Goal: Book appointment/travel/reservation

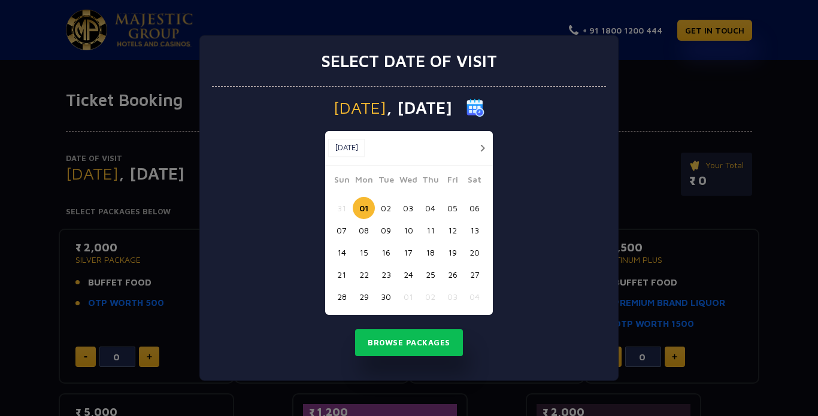
click at [392, 208] on button "02" at bounding box center [386, 208] width 22 height 22
click at [411, 349] on button "Browse Packages" at bounding box center [409, 343] width 108 height 28
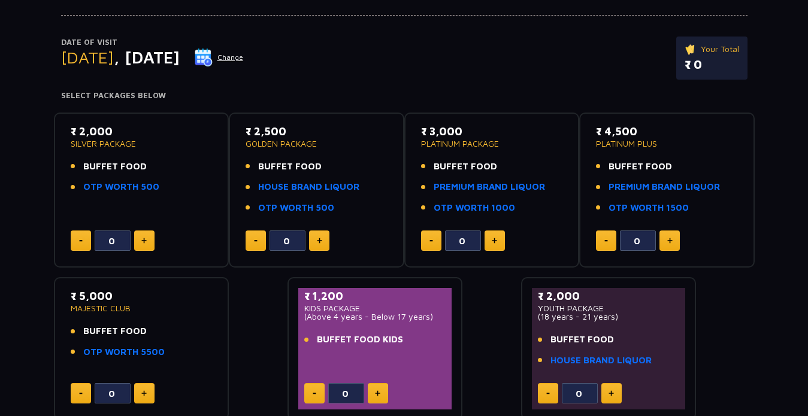
scroll to position [120, 0]
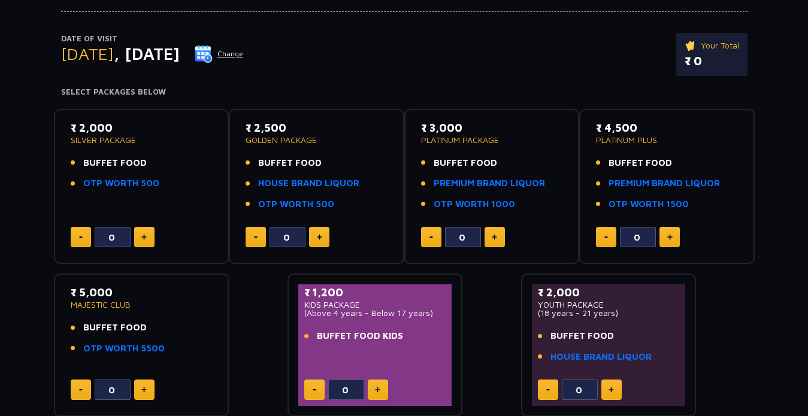
drag, startPoint x: 102, startPoint y: 163, endPoint x: 147, endPoint y: 165, distance: 44.9
click at [147, 165] on li "BUFFET FOOD" at bounding box center [142, 163] width 142 height 14
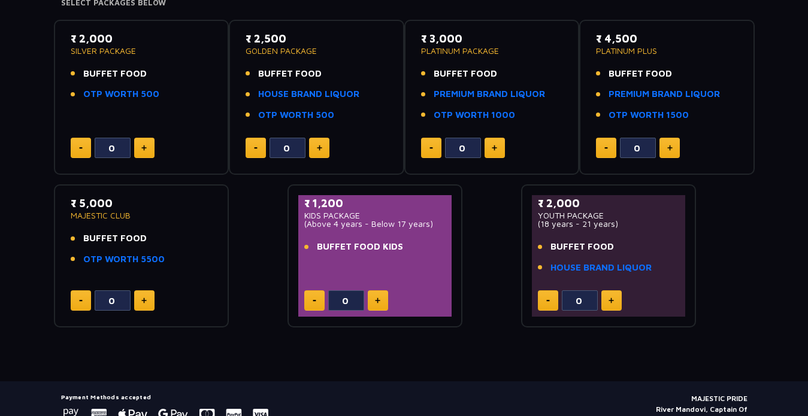
scroll to position [145, 0]
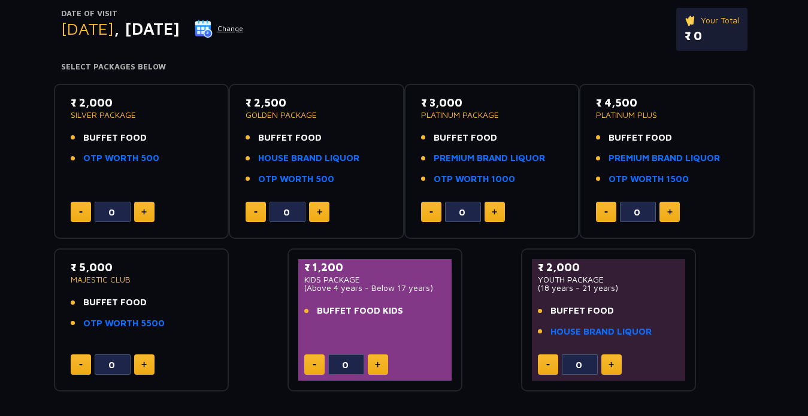
click at [93, 267] on p "₹ 5,000" at bounding box center [142, 267] width 142 height 16
click at [126, 321] on link "OTP WORTH 5500" at bounding box center [123, 324] width 81 height 14
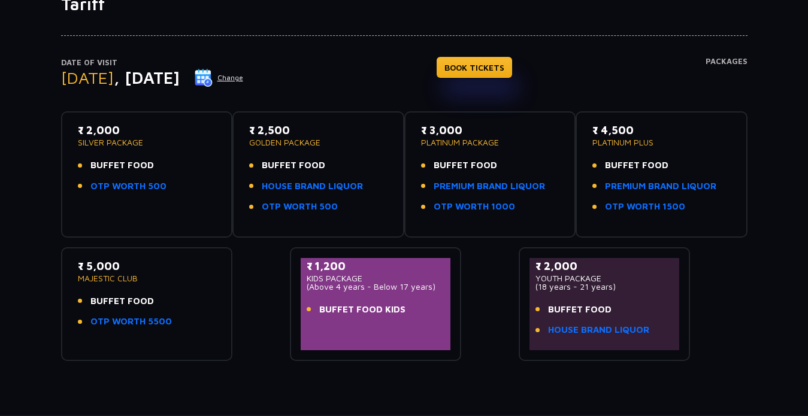
scroll to position [120, 0]
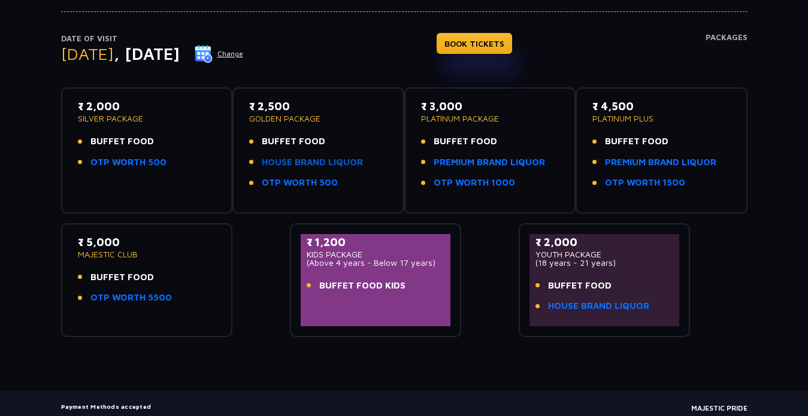
click at [316, 161] on link "HOUSE BRAND LIQUOR" at bounding box center [312, 163] width 101 height 14
